Goal: Submit feedback/report problem

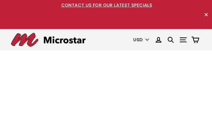
type input "wbkpbnIqjQP"
type input "eleveselic508@gmail.com"
type input "7694913550"
